Goal: Task Accomplishment & Management: Use online tool/utility

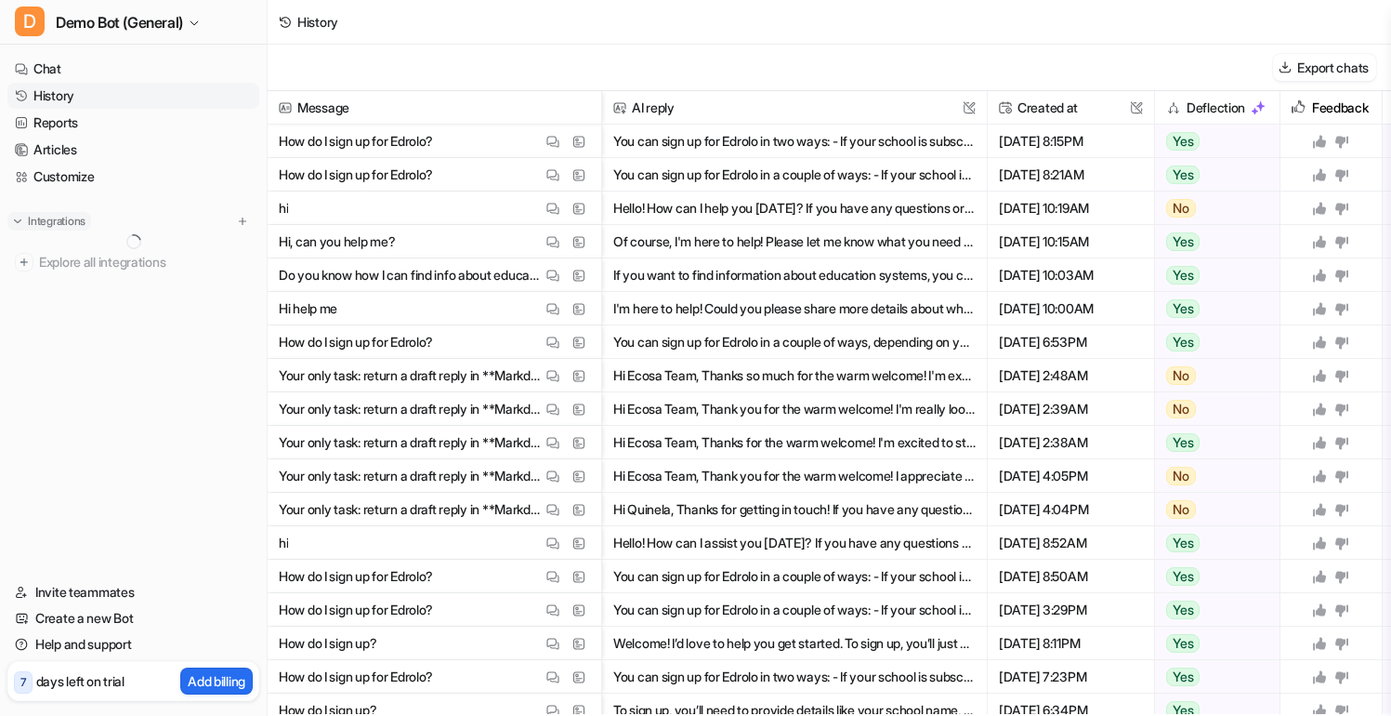
click at [46, 219] on p "Integrations" at bounding box center [57, 221] width 58 height 15
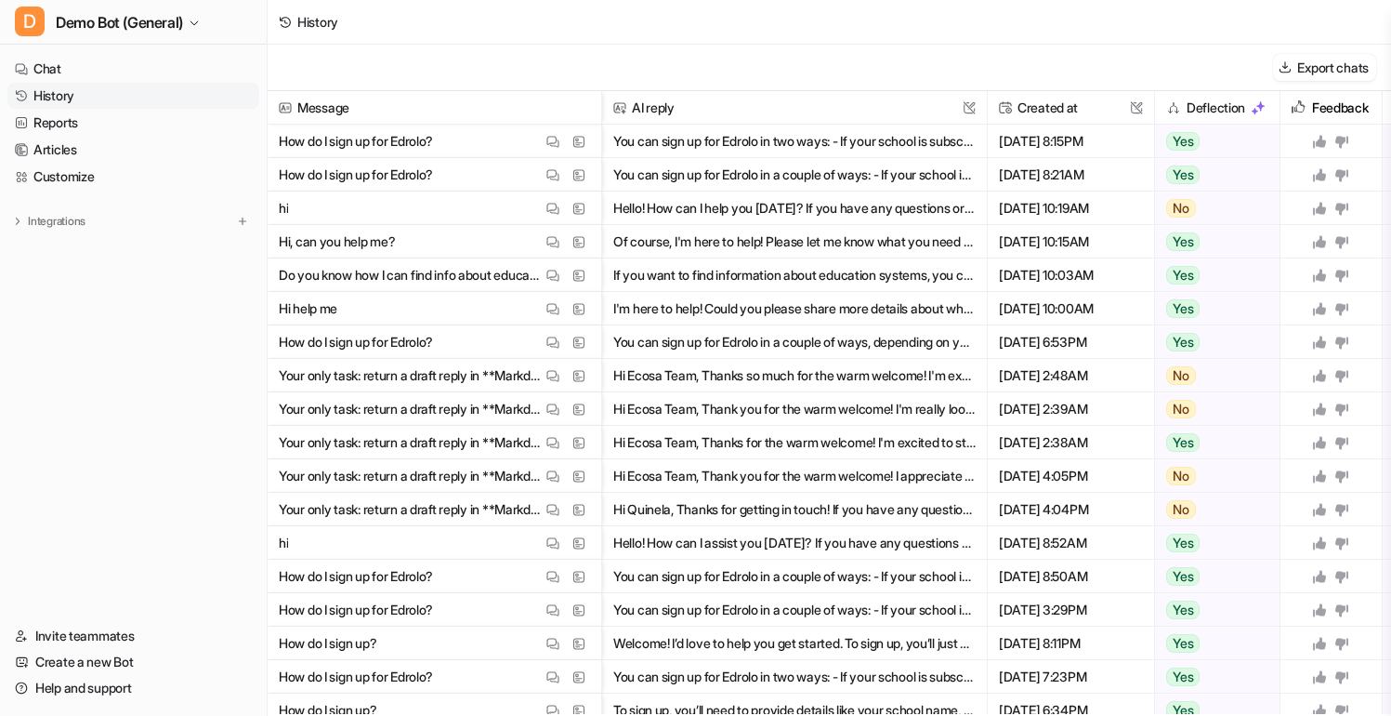
click at [72, 230] on div "Integrations [DOMAIN_NAME] [DOMAIN_NAME] Confluence PDF Files Zendesk Overview …" at bounding box center [133, 223] width 252 height 22
click at [71, 224] on p "Integrations" at bounding box center [57, 221] width 58 height 15
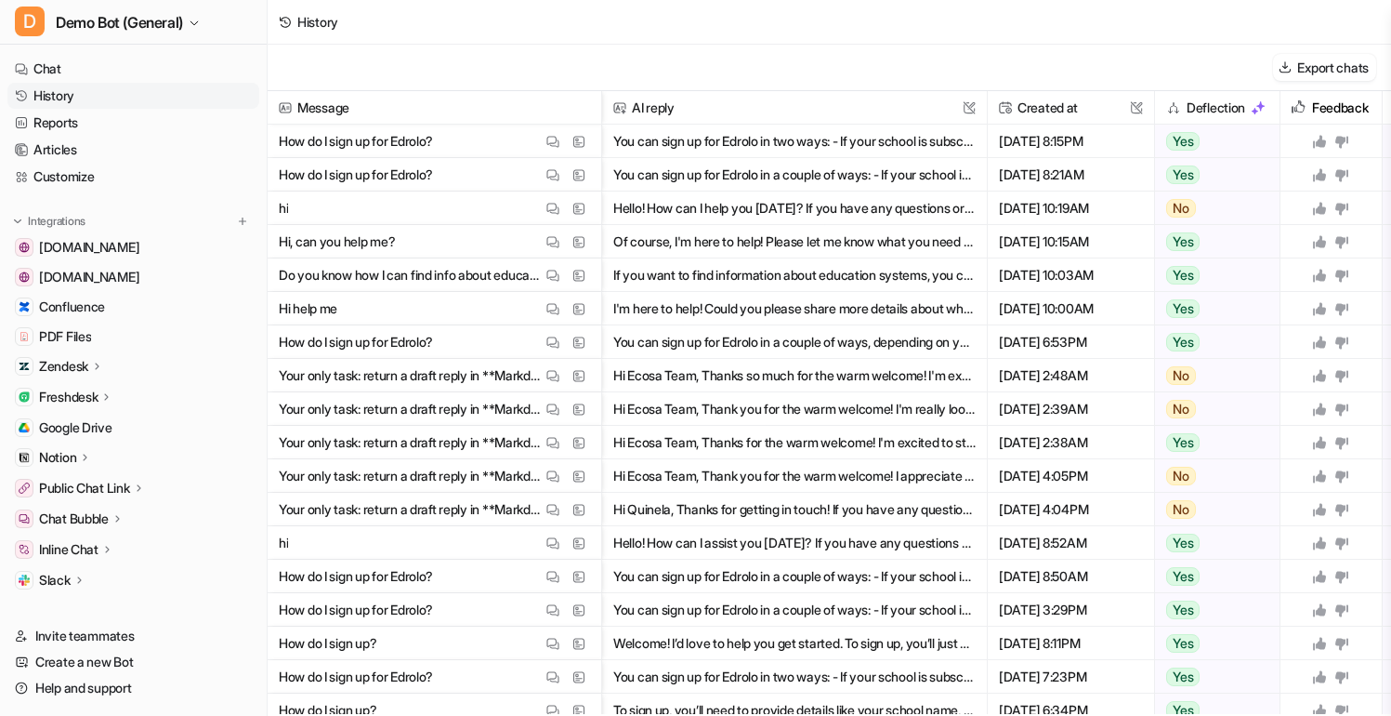
click at [1321, 146] on icon at bounding box center [1319, 141] width 15 height 15
click at [1316, 140] on icon at bounding box center [1319, 141] width 15 height 15
click at [1341, 175] on icon at bounding box center [1341, 175] width 13 height 12
click at [1340, 177] on icon at bounding box center [1341, 175] width 13 height 12
click at [1316, 134] on icon at bounding box center [1319, 141] width 15 height 15
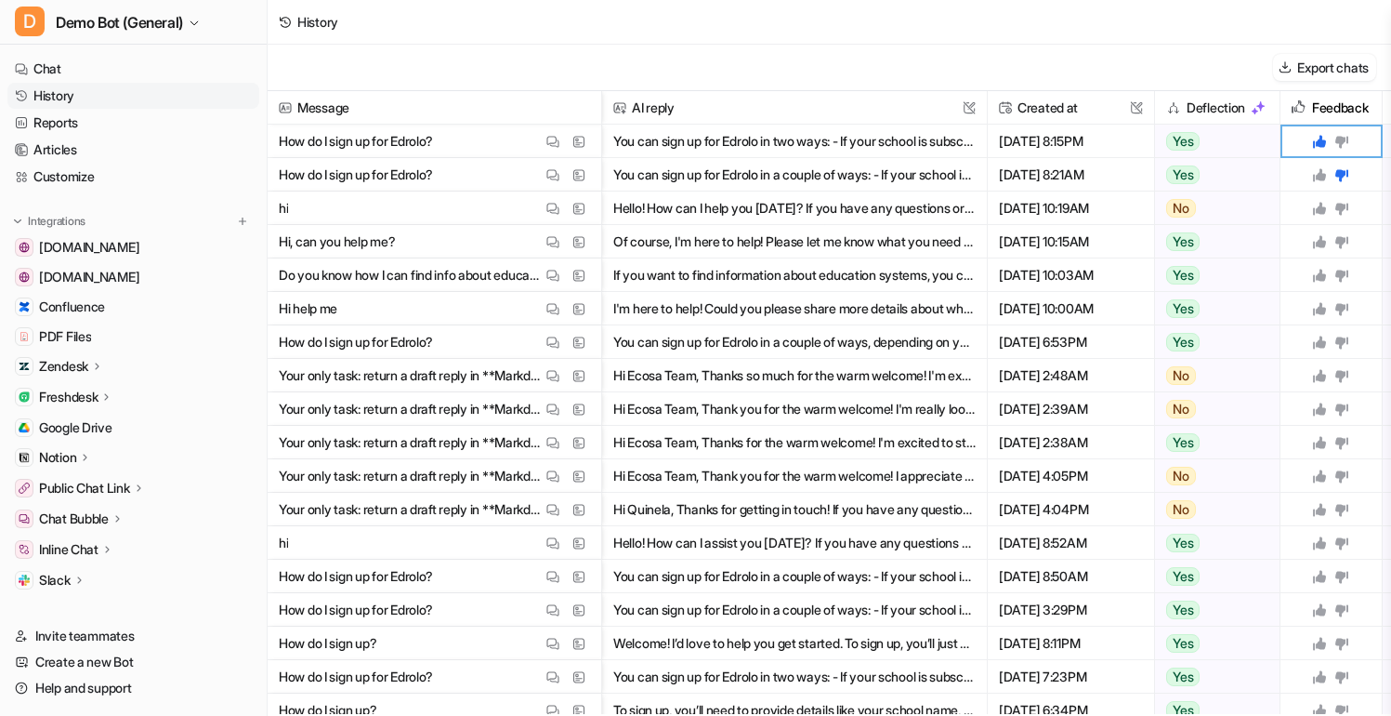
click at [1351, 179] on div at bounding box center [1331, 174] width 86 height 33
click at [1321, 171] on icon at bounding box center [1319, 174] width 13 height 13
click at [974, 6] on div "History" at bounding box center [830, 22] width 1124 height 45
click at [1016, 28] on div "History" at bounding box center [830, 22] width 1124 height 45
click at [1327, 179] on icon at bounding box center [1319, 174] width 15 height 15
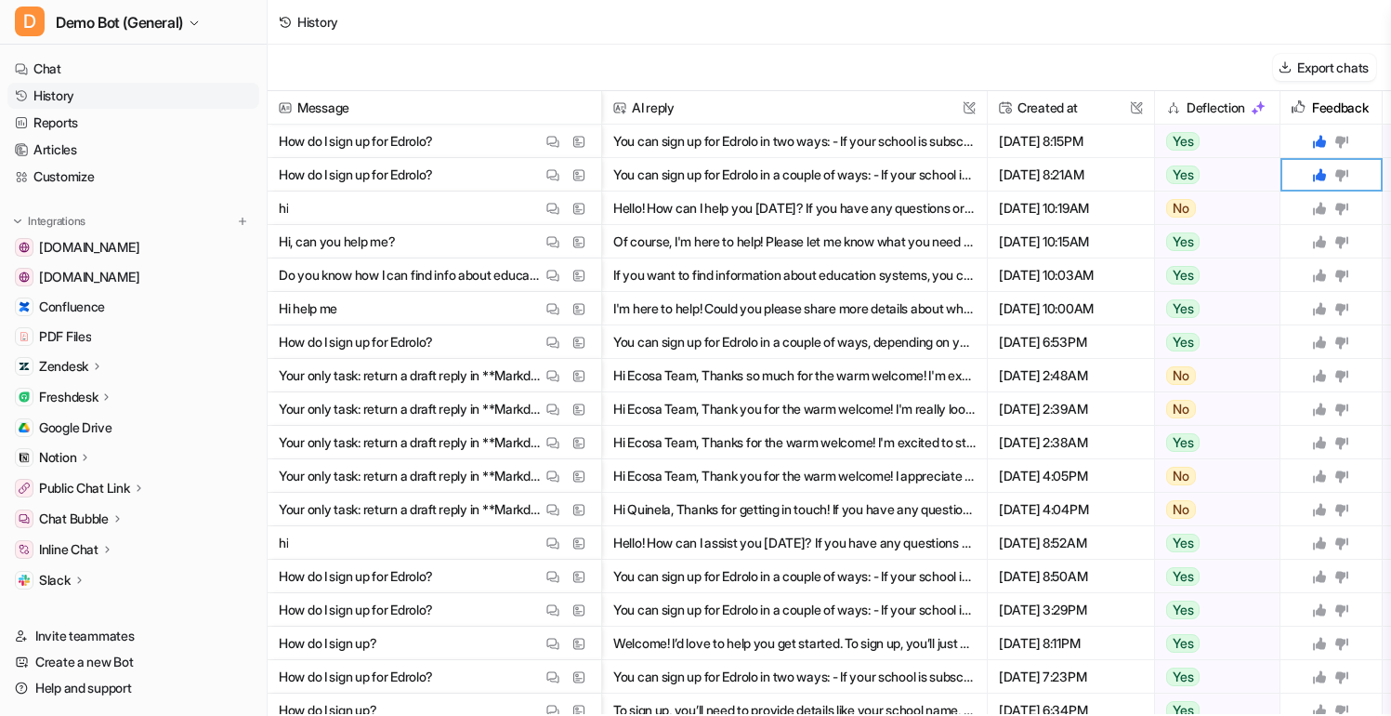
click at [1319, 151] on div at bounding box center [1331, 141] width 86 height 33
click at [1318, 146] on icon at bounding box center [1319, 141] width 13 height 13
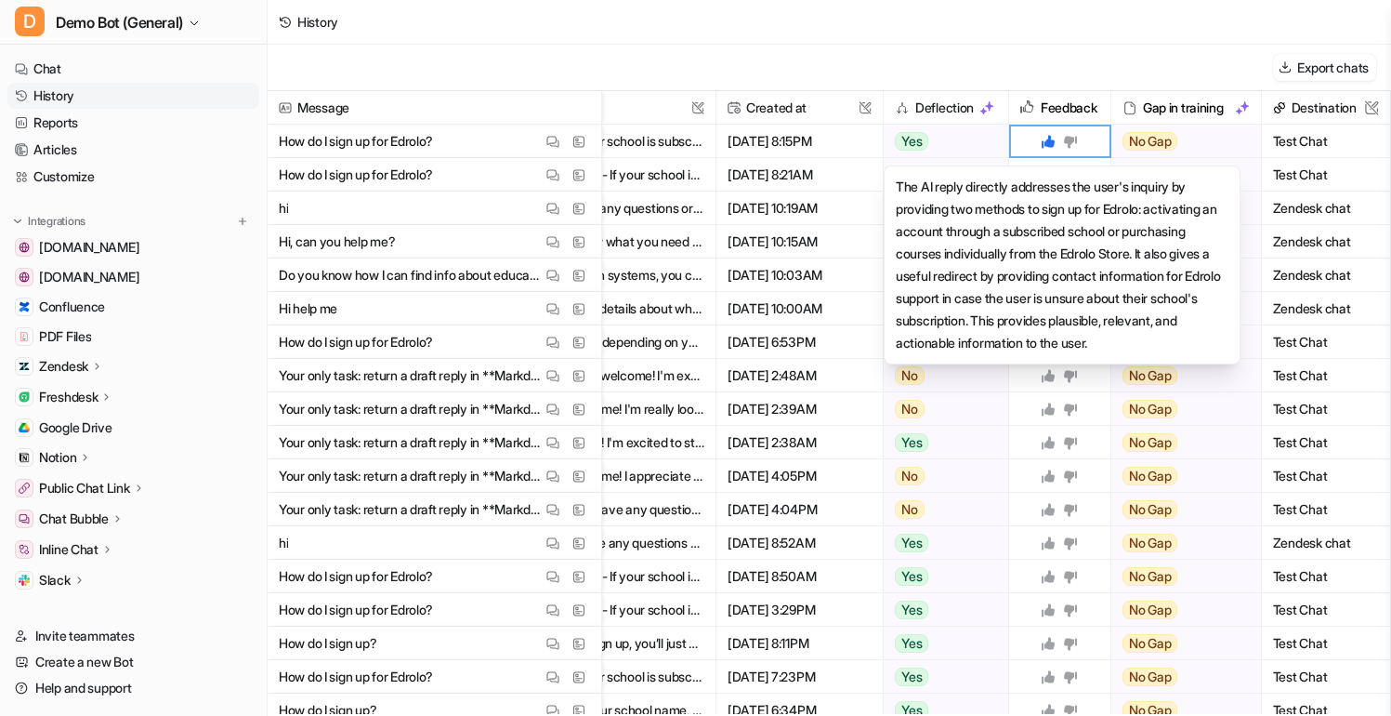
scroll to position [0, 271]
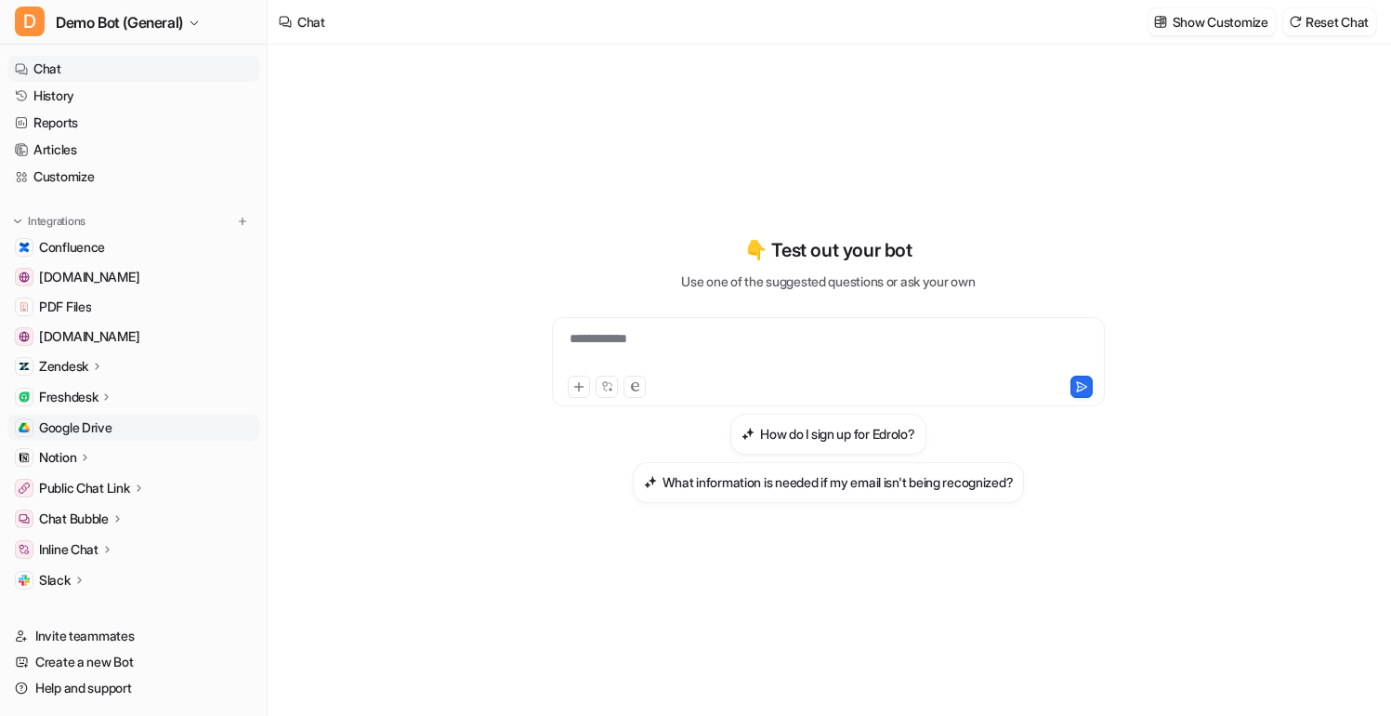
click at [105, 424] on span "Google Drive" at bounding box center [75, 427] width 73 height 19
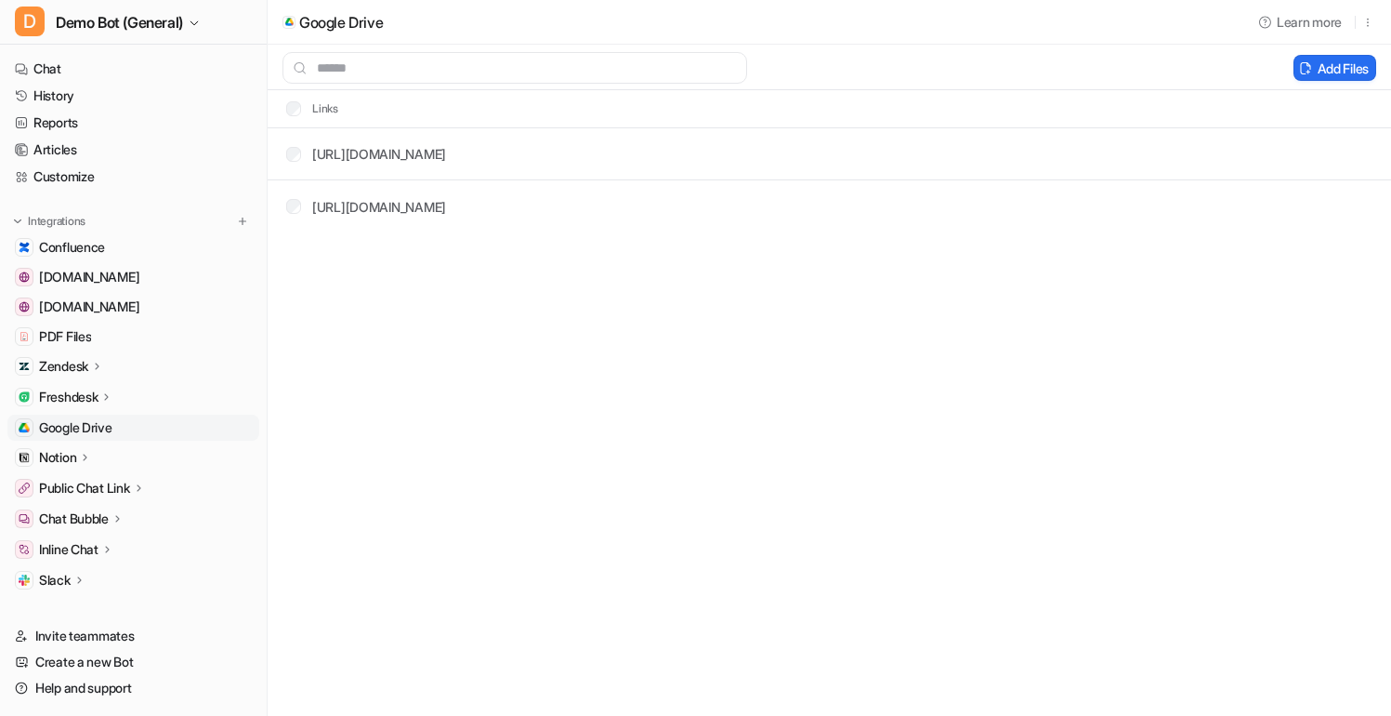
click at [64, 361] on p "Zendesk" at bounding box center [63, 366] width 49 height 19
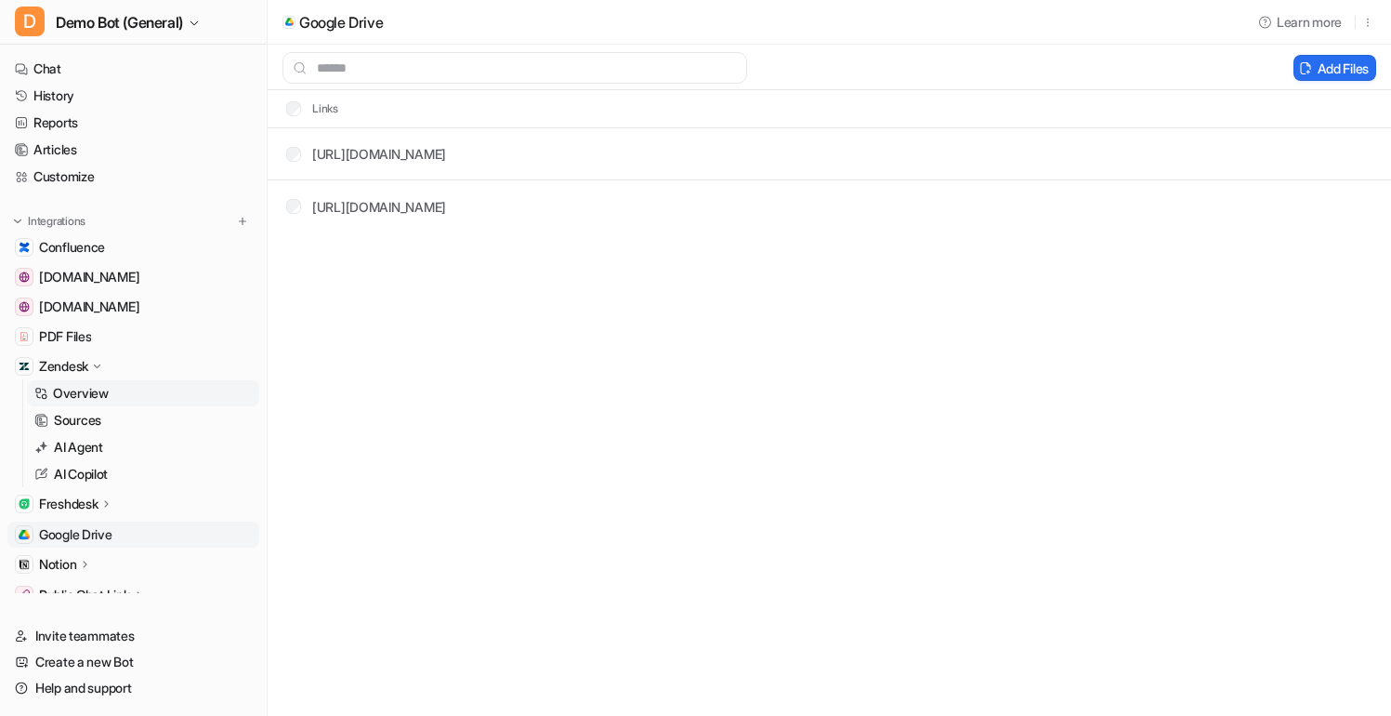
click at [78, 389] on p "Overview" at bounding box center [81, 393] width 56 height 19
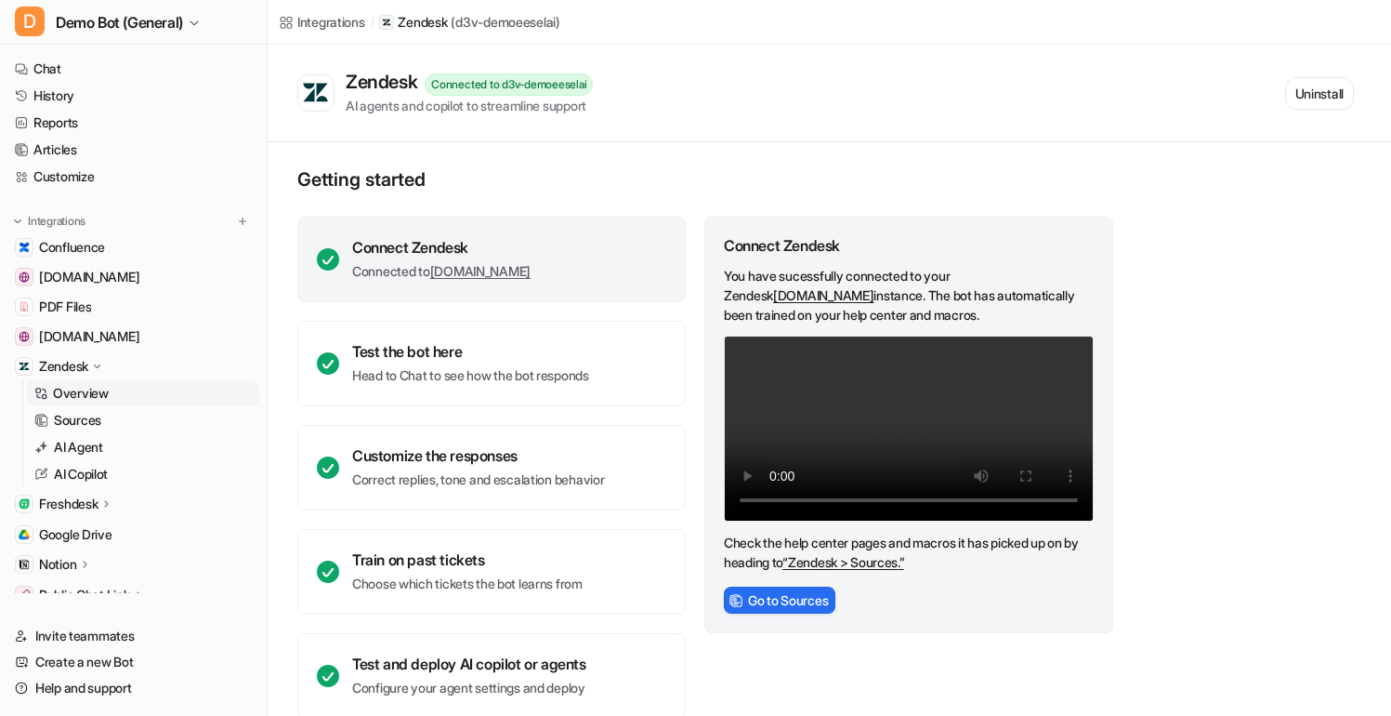
click at [81, 505] on p "Freshdesk" at bounding box center [68, 503] width 59 height 19
click at [113, 531] on link "Overview" at bounding box center [143, 531] width 232 height 26
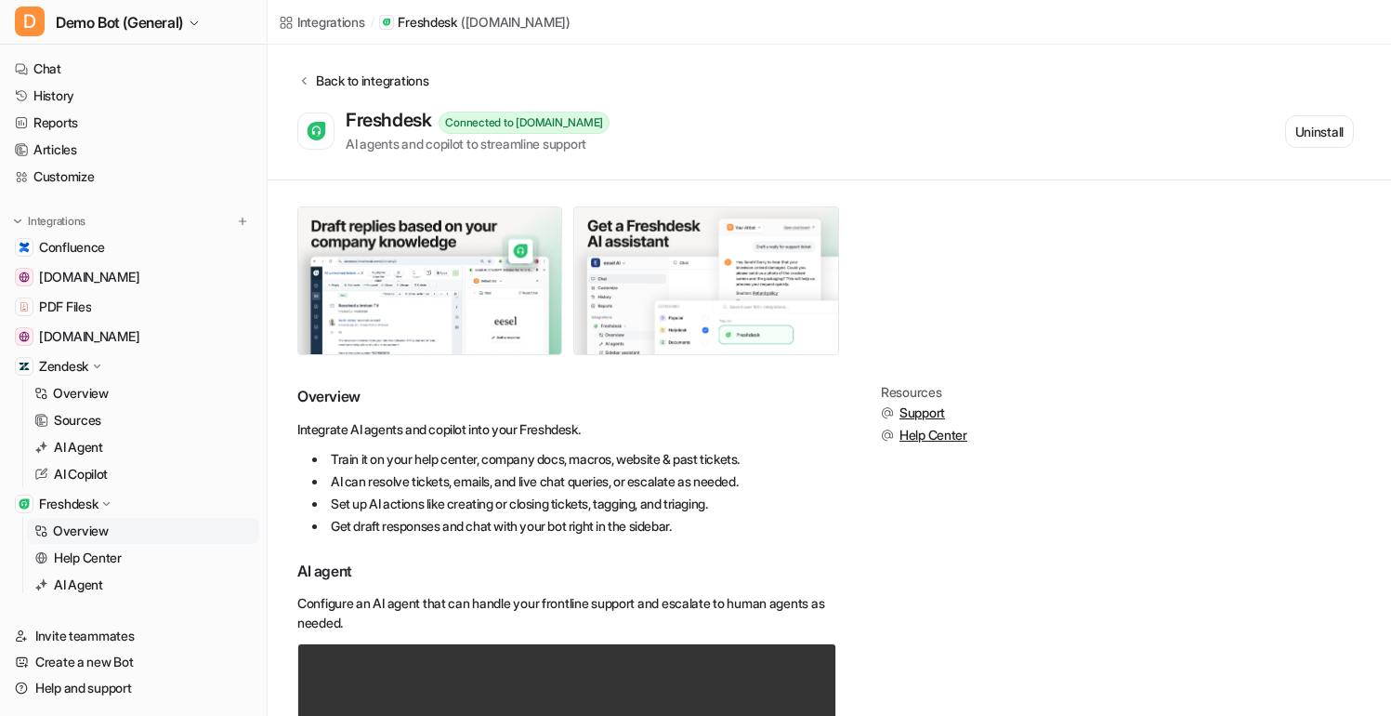
click at [365, 81] on div "Back to integrations" at bounding box center [369, 81] width 118 height 20
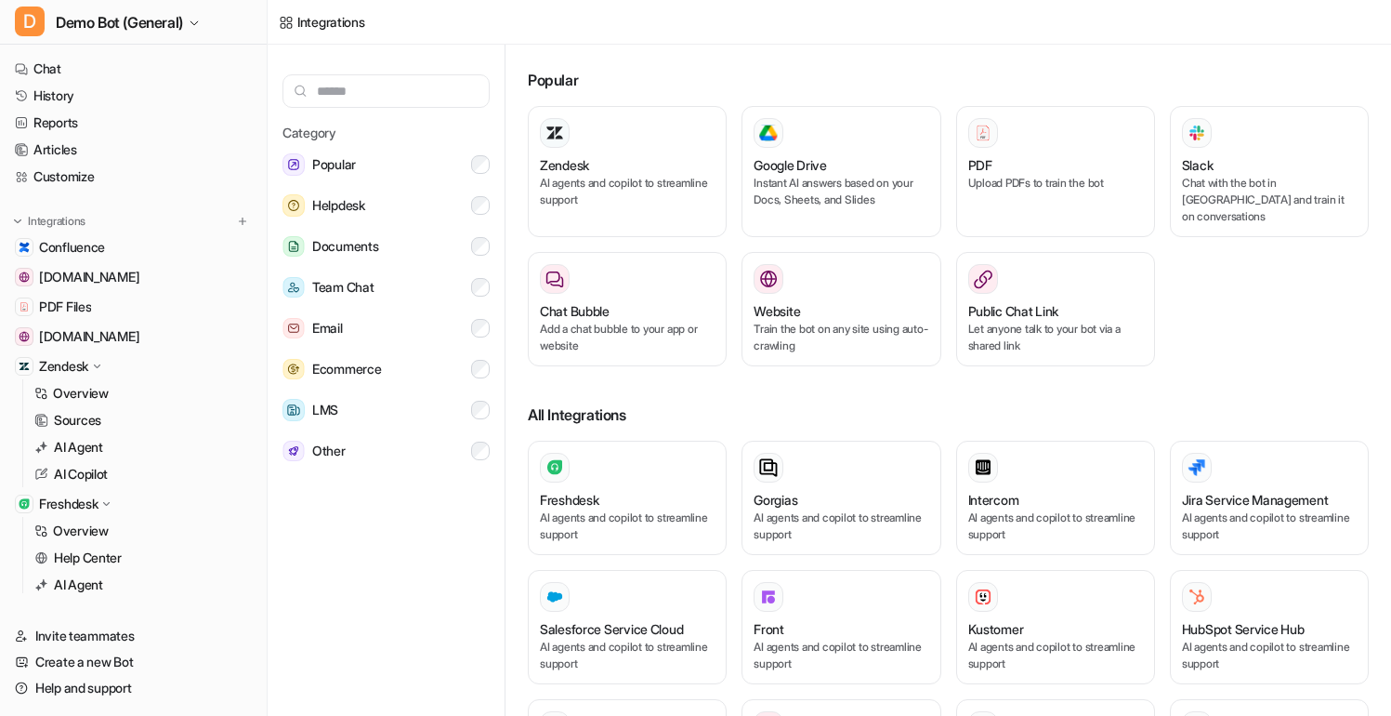
click at [437, 561] on div "Category Popular Helpdesk Documents Team Chat Email Ecommerce LMS Other" at bounding box center [387, 384] width 238 height 678
click at [101, 388] on p "Overview" at bounding box center [81, 393] width 56 height 19
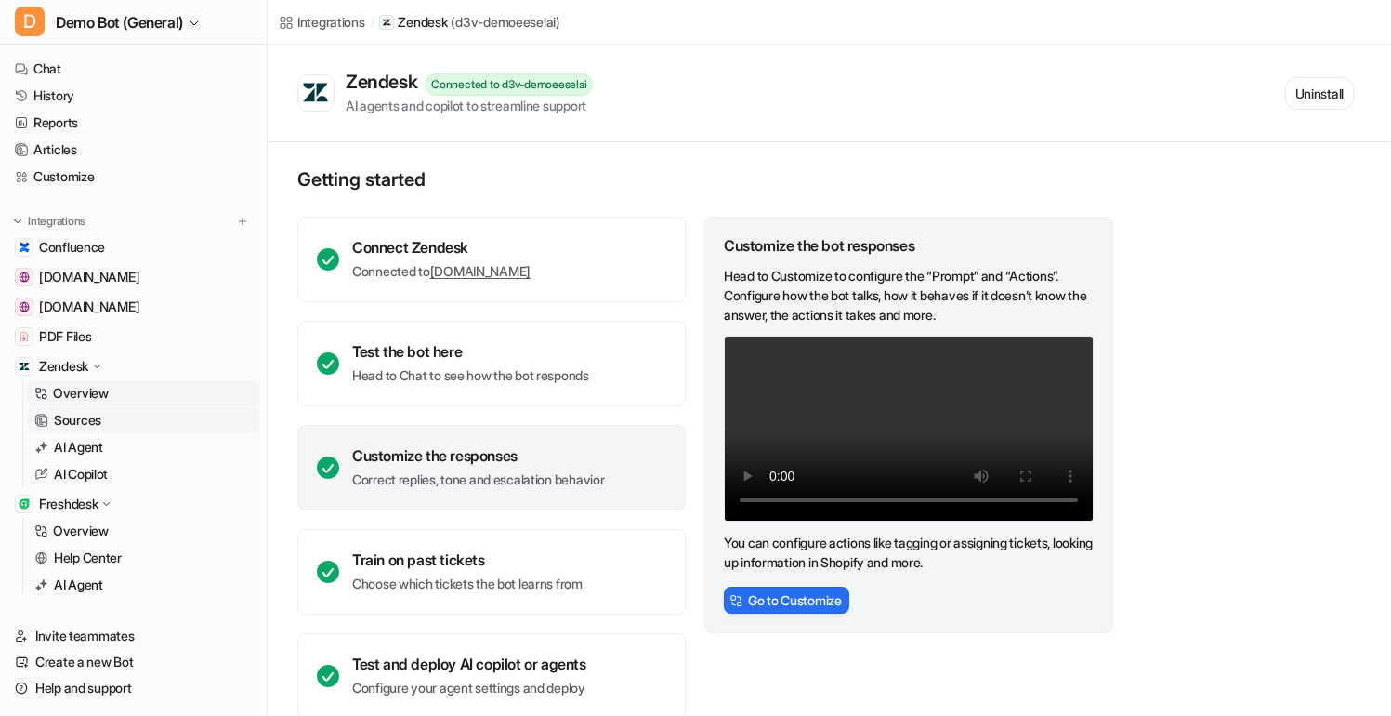
click at [92, 427] on p "Sources" at bounding box center [77, 420] width 47 height 19
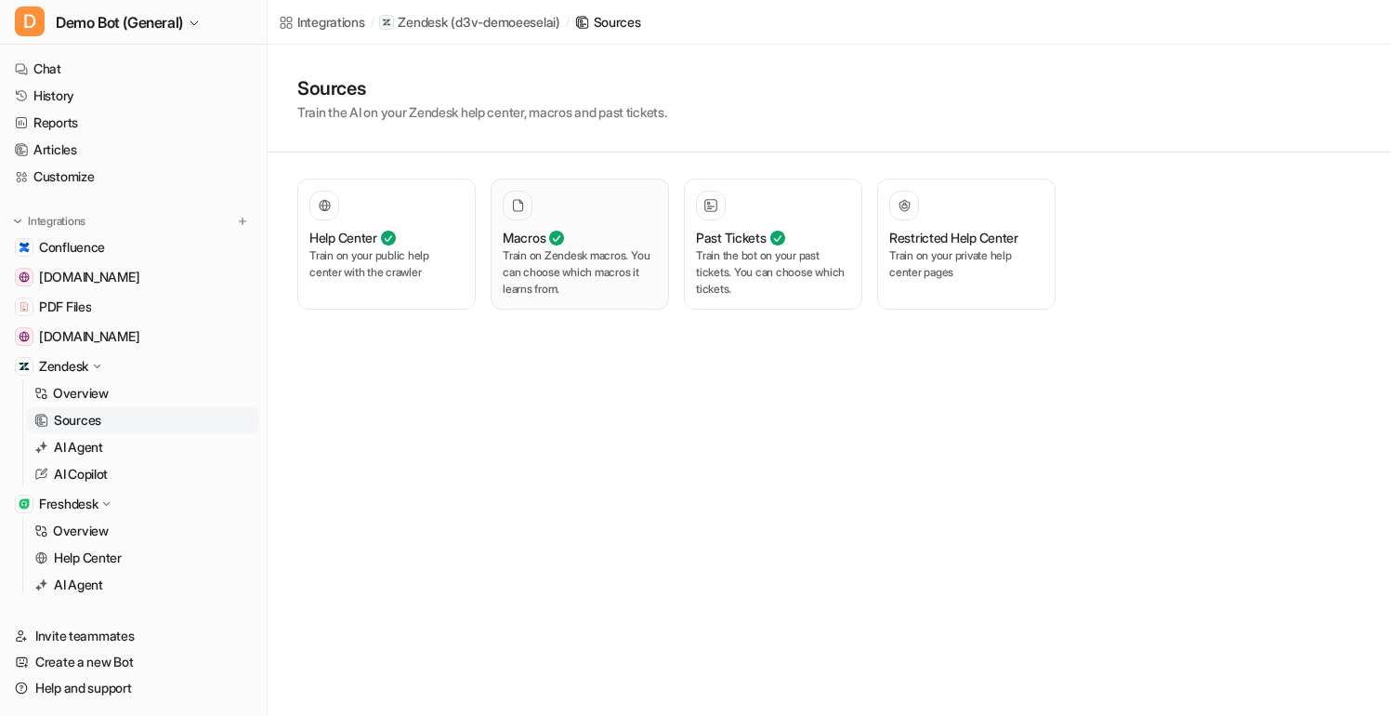
click at [506, 269] on p "Train on Zendesk macros. You can choose which macros it learns from." at bounding box center [580, 272] width 154 height 50
click at [634, 284] on p "Train on Zendesk macros. You can choose which macros it learns from." at bounding box center [580, 272] width 154 height 50
